Goal: Transaction & Acquisition: Purchase product/service

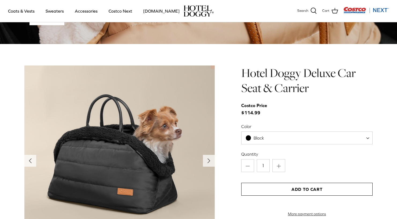
scroll to position [507, 0]
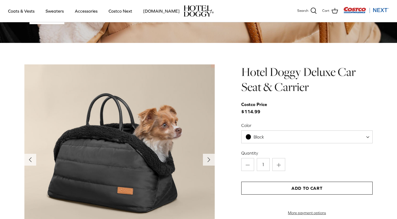
click at [366, 138] on span "Black" at bounding box center [306, 136] width 131 height 13
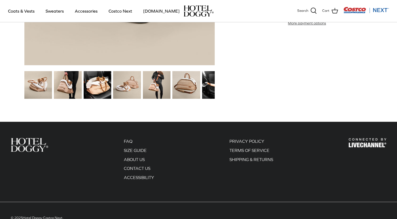
scroll to position [697, 0]
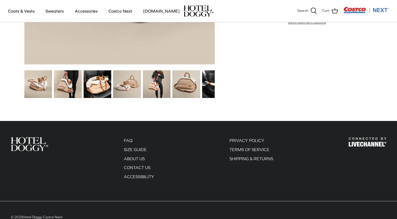
click at [152, 76] on img at bounding box center [157, 84] width 28 height 28
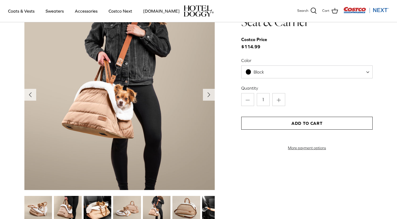
scroll to position [571, 0]
click at [93, 207] on img at bounding box center [98, 210] width 28 height 28
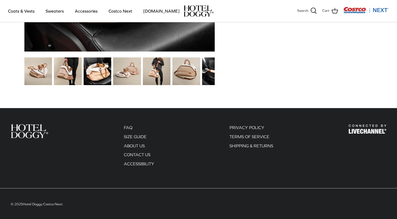
scroll to position [710, 0]
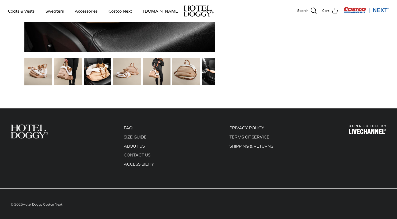
click at [133, 153] on link "CONTACT US" at bounding box center [137, 154] width 27 height 5
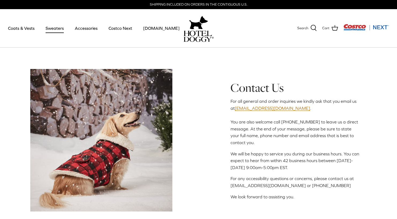
click at [59, 28] on link "Sweaters" at bounding box center [55, 28] width 28 height 18
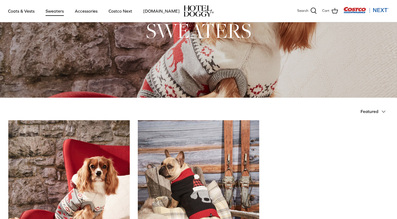
scroll to position [41, 0]
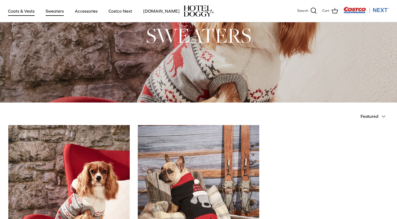
click at [24, 11] on link "Coats & Vests" at bounding box center [21, 11] width 36 height 18
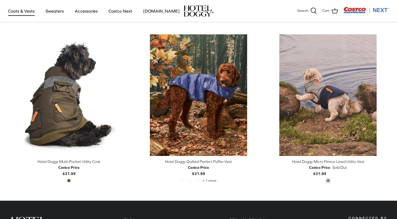
scroll to position [1107, 0]
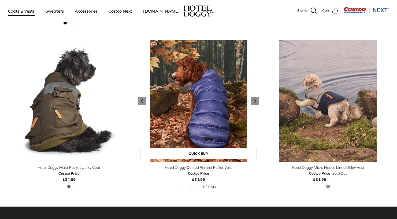
click at [211, 91] on img "Hotel Doggy Quilted Perfect Puffer Vest" at bounding box center [199, 101] width 122 height 122
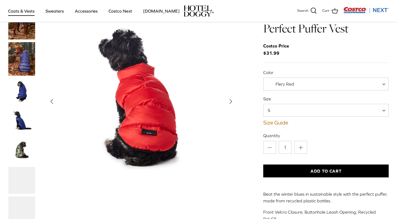
scroll to position [23, 0]
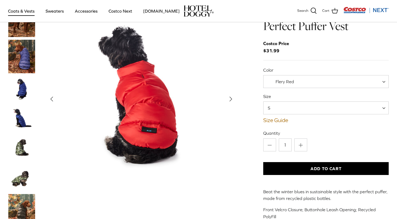
click at [25, 85] on img "Thumbnail Link" at bounding box center [21, 89] width 27 height 27
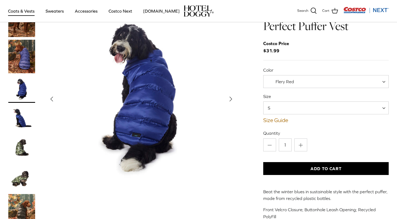
click at [20, 120] on img "Thumbnail Link" at bounding box center [21, 118] width 27 height 27
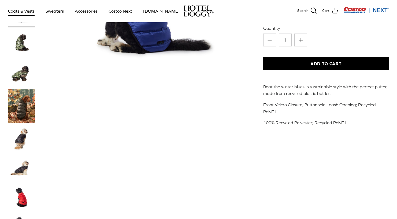
scroll to position [132, 0]
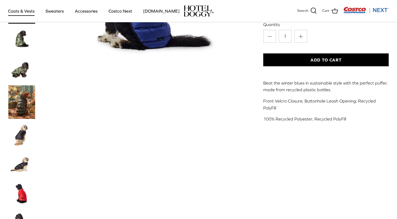
click at [23, 128] on img "Thumbnail Link" at bounding box center [21, 135] width 27 height 27
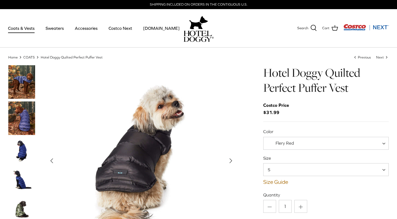
scroll to position [0, 0]
click at [385, 144] on span at bounding box center [385, 143] width 5 height 13
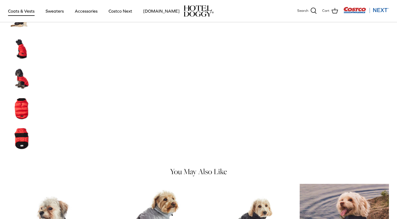
scroll to position [285, 0]
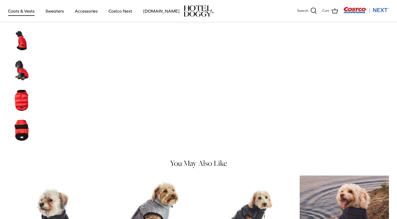
click at [20, 75] on img "Thumbnail Link" at bounding box center [21, 70] width 27 height 27
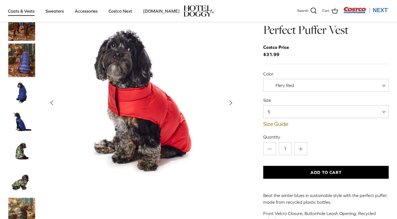
scroll to position [19, 0]
